Goal: Browse casually

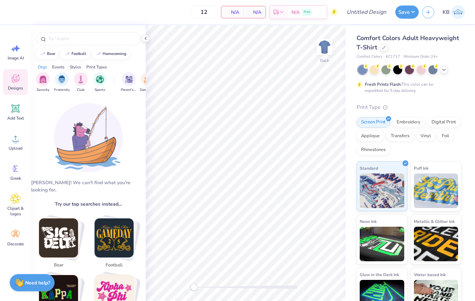
click at [448, 67] on div at bounding box center [409, 69] width 103 height 9
click at [447, 70] on div at bounding box center [444, 69] width 8 height 8
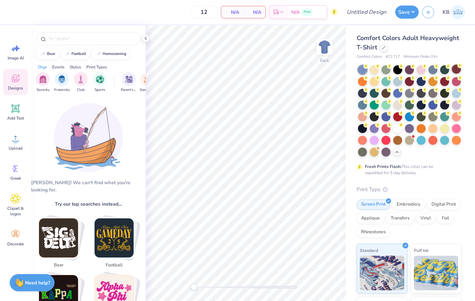
click at [458, 69] on div at bounding box center [456, 69] width 9 height 9
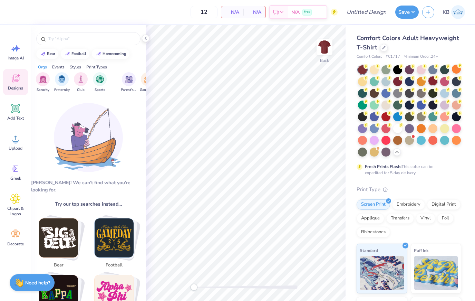
click at [434, 83] on div at bounding box center [432, 80] width 9 height 9
click at [389, 128] on div at bounding box center [385, 127] width 9 height 9
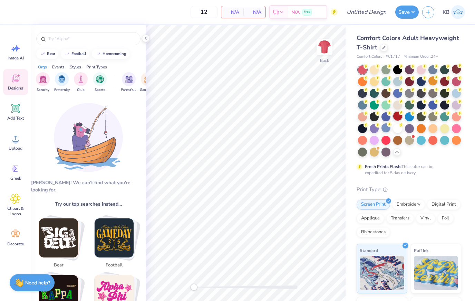
click at [399, 115] on div at bounding box center [397, 116] width 9 height 9
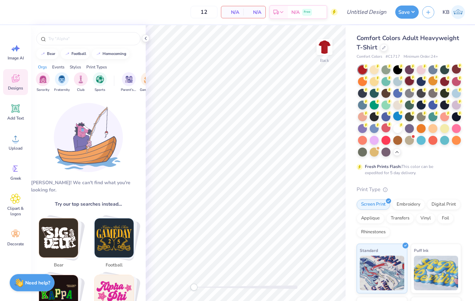
click at [412, 81] on div at bounding box center [409, 80] width 9 height 9
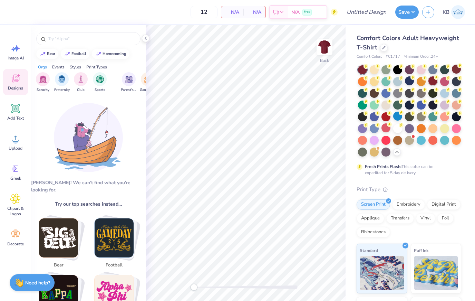
click at [435, 80] on div at bounding box center [432, 80] width 9 height 9
